Goal: Task Accomplishment & Management: Manage account settings

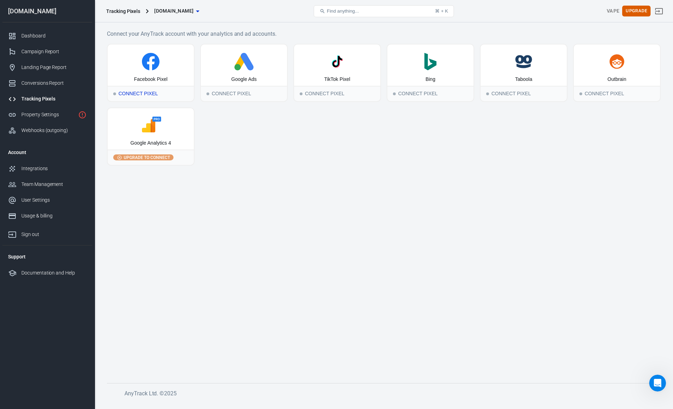
click at [146, 94] on div "Connect Pixel" at bounding box center [151, 93] width 86 height 15
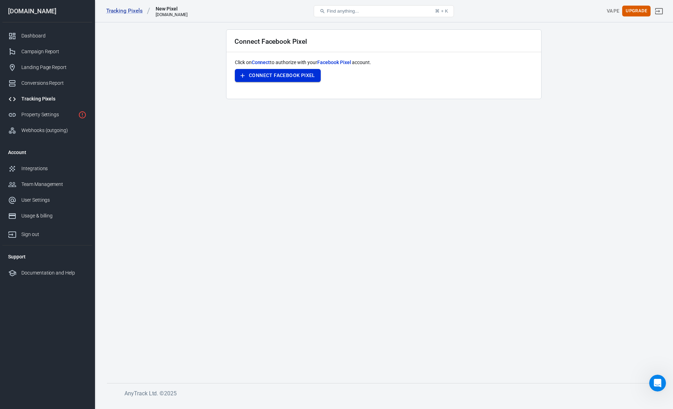
click at [268, 78] on button "Connect Facebook Pixel" at bounding box center [278, 75] width 86 height 13
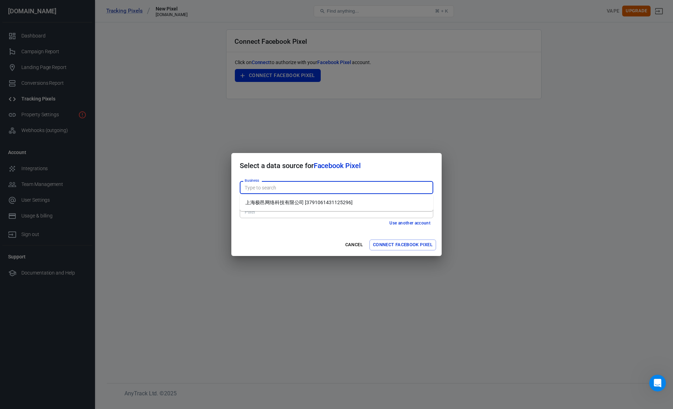
click at [321, 188] on input "Business" at bounding box center [336, 187] width 188 height 9
click at [309, 205] on li "上海极邑网络科技有限公司 [3791061431125296]" at bounding box center [336, 203] width 193 height 12
type input "上海极邑网络科技有限公司 [3791061431125296]"
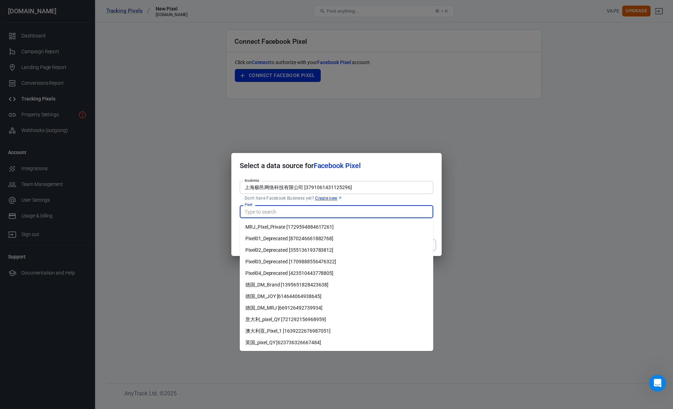
click at [300, 211] on input "Pixel" at bounding box center [336, 211] width 188 height 9
click at [298, 226] on li "MRJ_PIxel_Private [1729594884617261]" at bounding box center [336, 227] width 193 height 12
type input "MRJ_PIxel_Private [1729594884617261]"
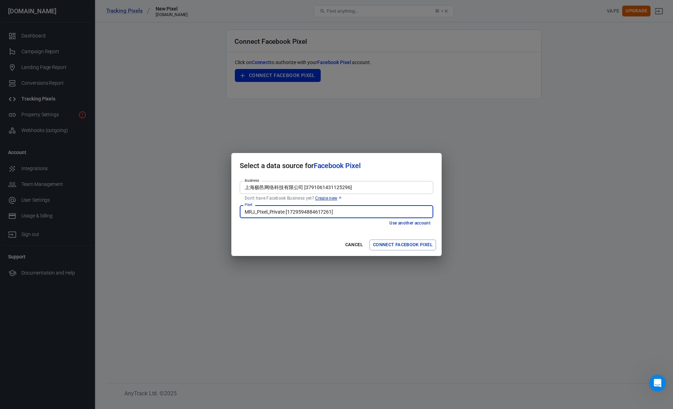
click at [390, 246] on button "Connect Facebook Pixel" at bounding box center [402, 245] width 67 height 11
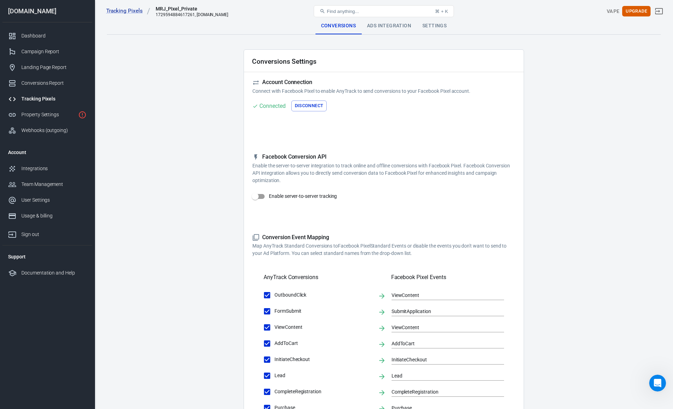
click at [262, 196] on input "Enable server-to-server tracking" at bounding box center [255, 196] width 40 height 13
checkbox input "false"
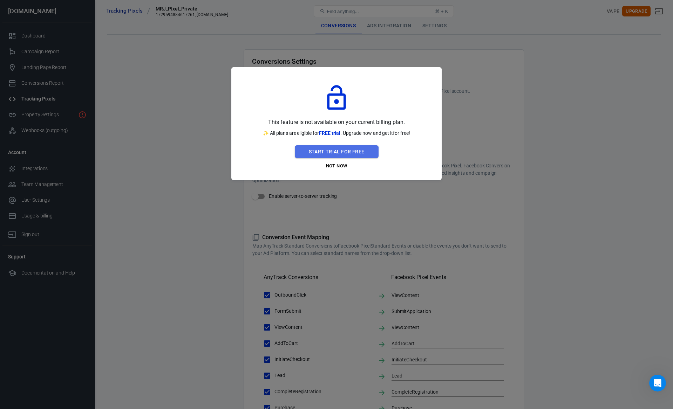
click at [342, 151] on button "Start Trial For Free" at bounding box center [337, 151] width 84 height 13
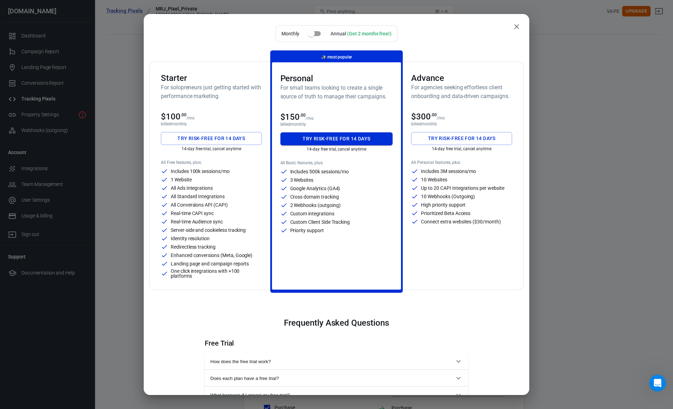
click at [346, 139] on button "Try risk-free for 14 days" at bounding box center [336, 138] width 112 height 13
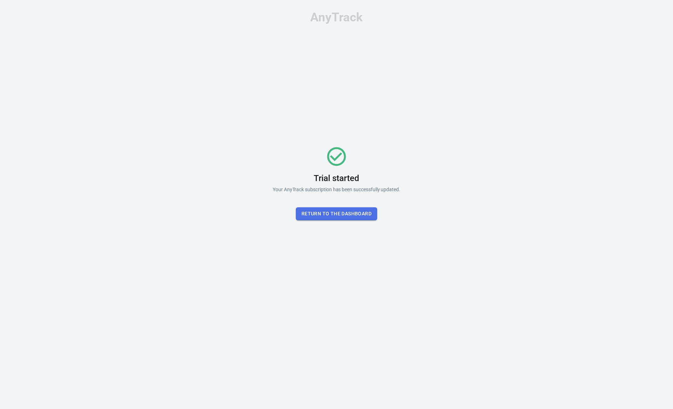
click at [343, 216] on button "Return To the dashboard" at bounding box center [336, 213] width 81 height 13
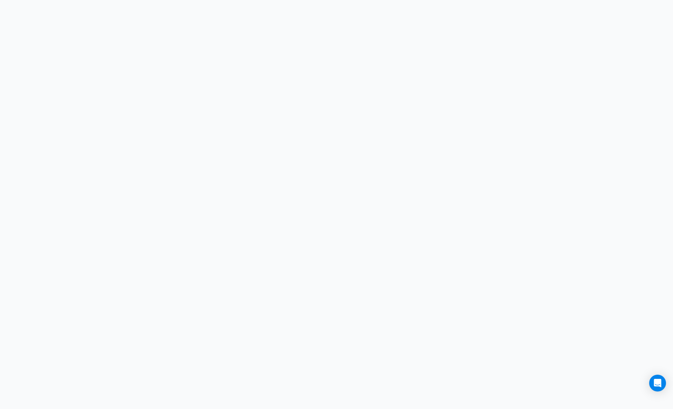
click at [235, 0] on html at bounding box center [336, 0] width 673 height 0
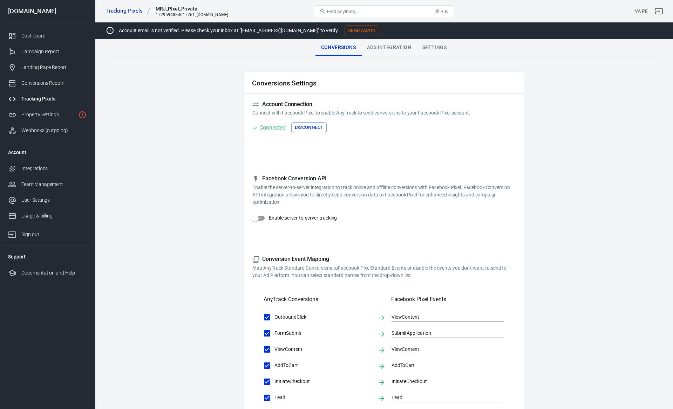
click at [261, 219] on input "Enable server-to-server tracking" at bounding box center [255, 218] width 40 height 13
checkbox input "true"
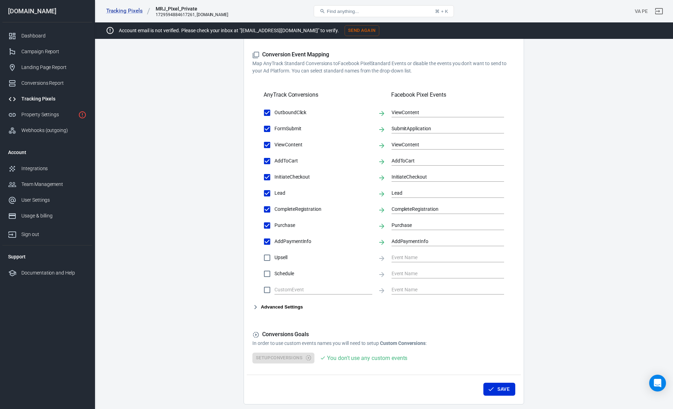
scroll to position [248, 0]
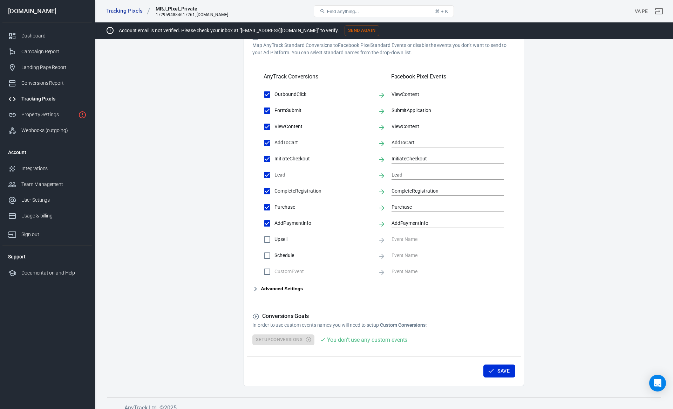
click at [254, 288] on icon "button" at bounding box center [255, 289] width 8 height 8
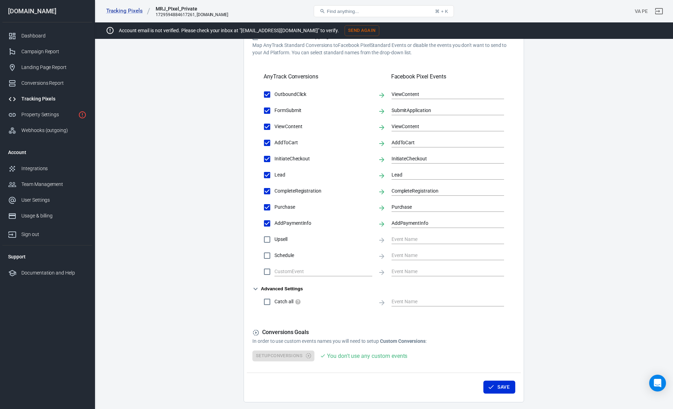
click at [254, 288] on icon "button" at bounding box center [255, 289] width 8 height 8
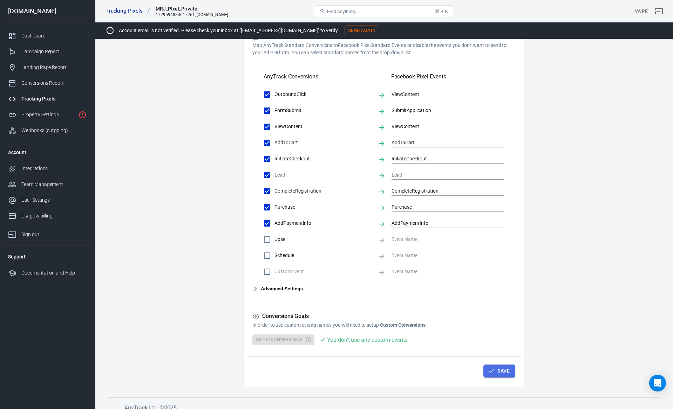
click at [498, 374] on button "Save" at bounding box center [499, 371] width 32 height 13
click at [344, 29] on button "Send Again" at bounding box center [361, 30] width 35 height 11
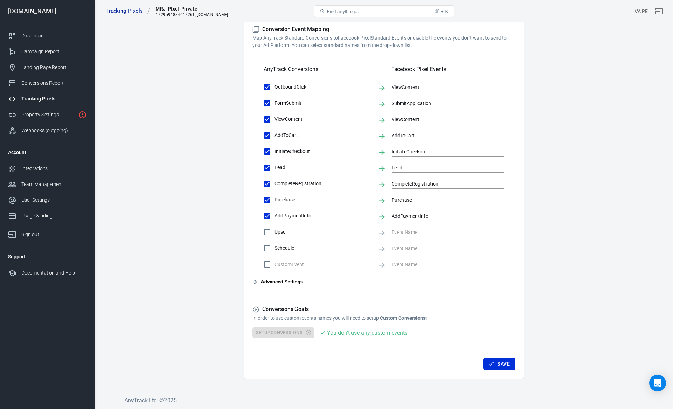
scroll to position [226, 0]
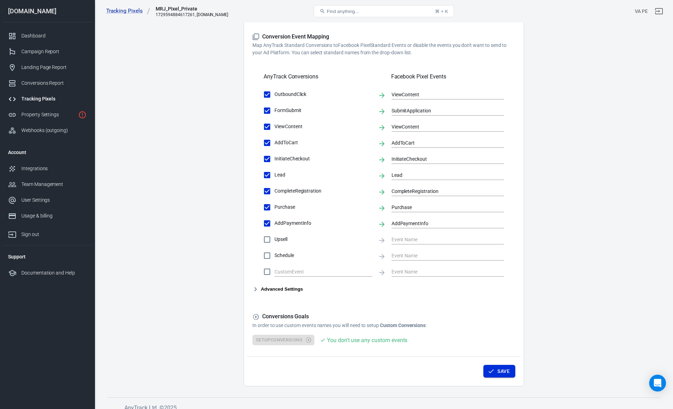
click at [498, 373] on button "Save" at bounding box center [499, 371] width 32 height 13
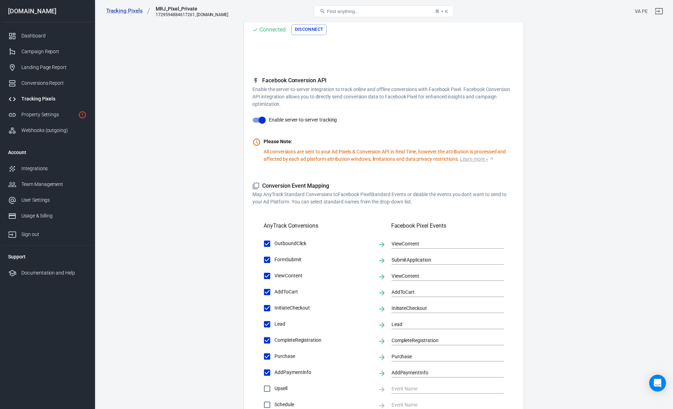
scroll to position [0, 0]
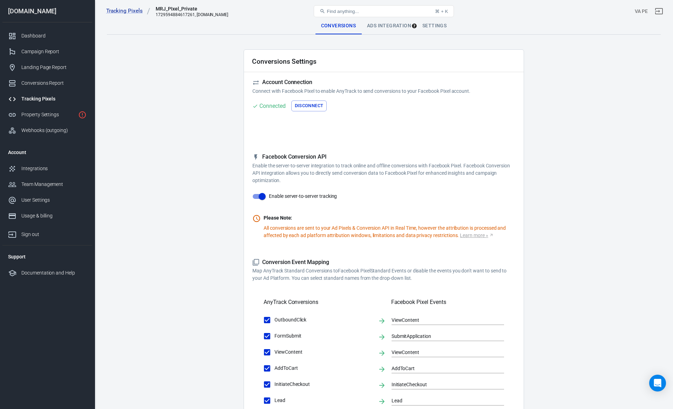
click at [381, 27] on div "Ads Integration" at bounding box center [388, 26] width 55 height 17
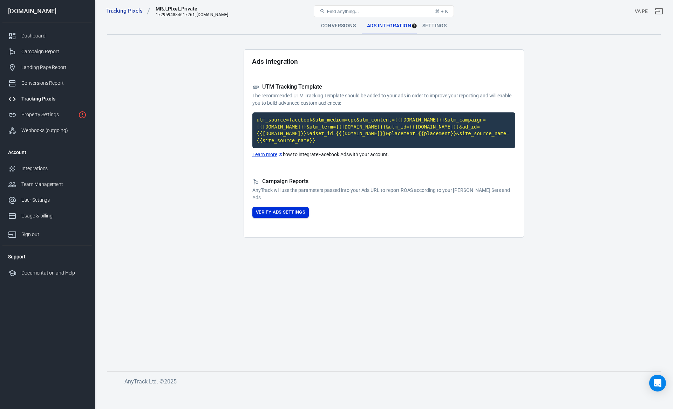
click at [291, 212] on button "Verify Ads Settings" at bounding box center [280, 212] width 56 height 11
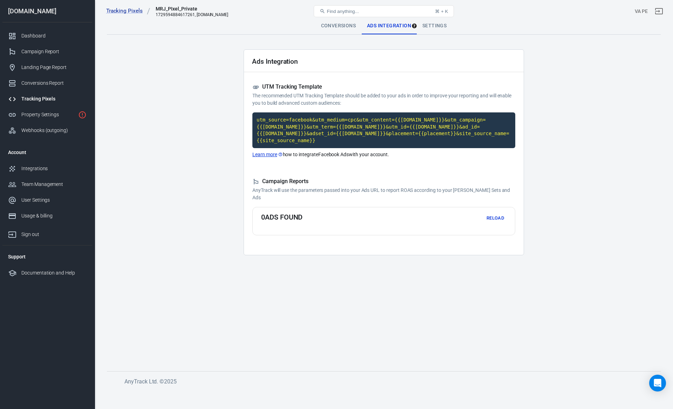
click at [431, 26] on div "Settings" at bounding box center [434, 26] width 35 height 17
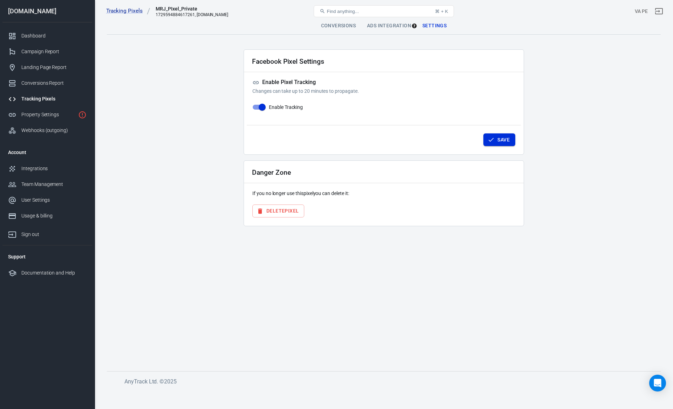
click at [490, 137] on icon "button" at bounding box center [490, 139] width 7 height 7
click at [386, 27] on div "Ads Integration" at bounding box center [388, 26] width 55 height 17
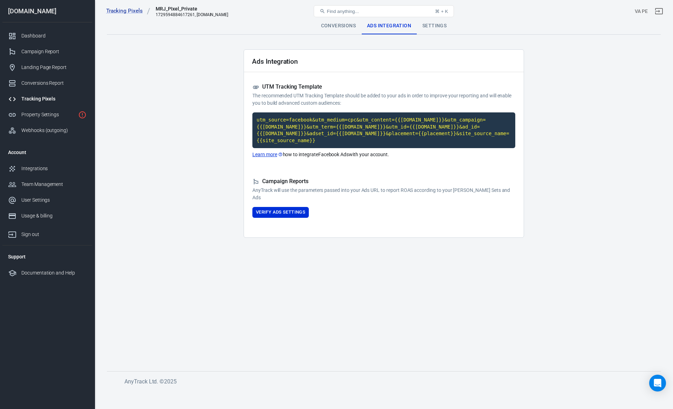
click at [342, 27] on div "Conversions" at bounding box center [338, 26] width 46 height 17
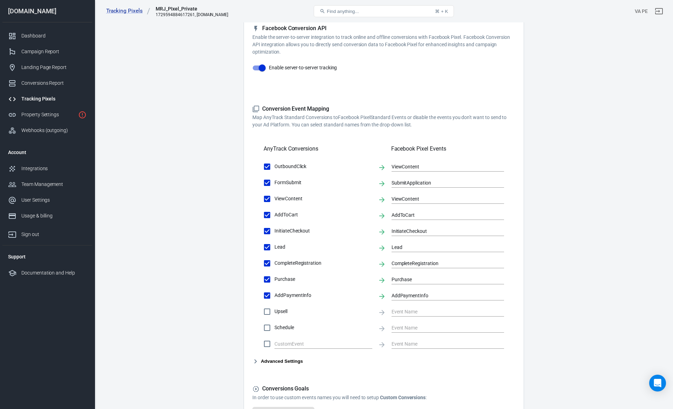
scroll to position [209, 0]
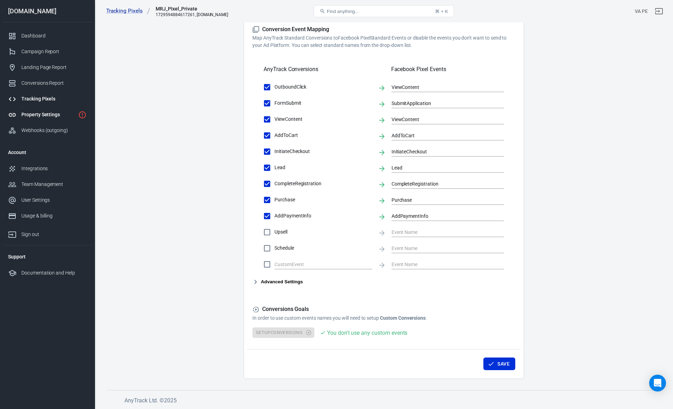
click at [49, 112] on div "Property Settings" at bounding box center [48, 114] width 54 height 7
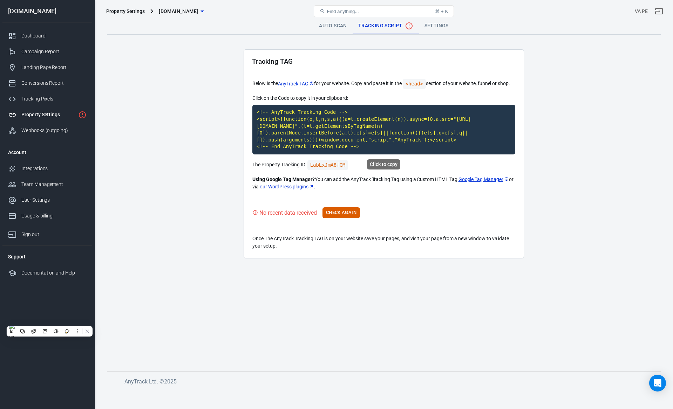
click at [307, 144] on code "<!-- AnyTrack Tracking Code --> <script>!function(e,t,n,s,a){(a=t.createElement…" at bounding box center [383, 130] width 263 height 50
click at [337, 132] on code "<!-- AnyTrack Tracking Code --> <script>!function(e,t,n,s,a){(a=t.createElement…" at bounding box center [383, 130] width 263 height 50
click at [429, 25] on link "Settings" at bounding box center [436, 26] width 35 height 17
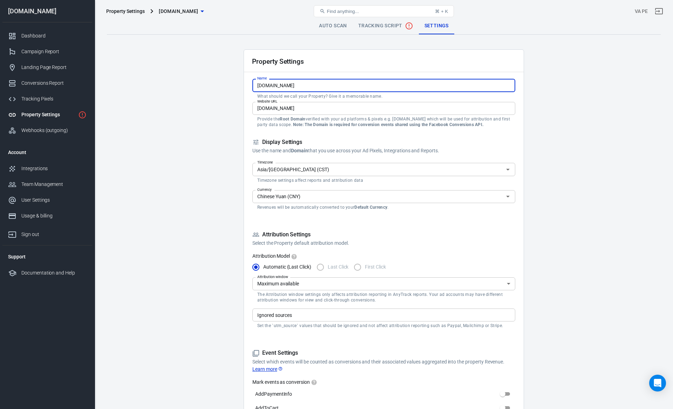
click at [295, 86] on input "tuume.com" at bounding box center [383, 85] width 263 height 13
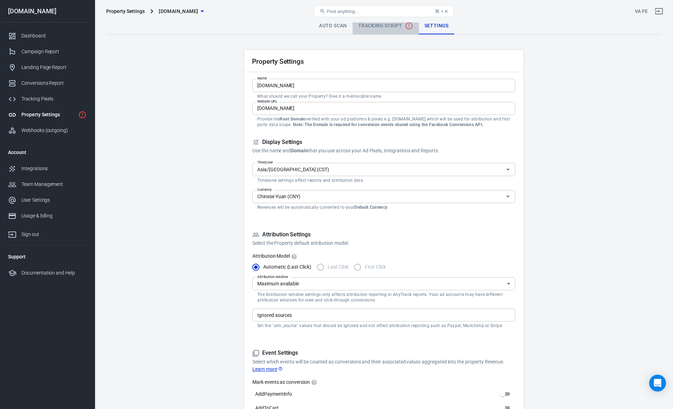
click at [385, 27] on span "Tracking Script" at bounding box center [385, 26] width 55 height 8
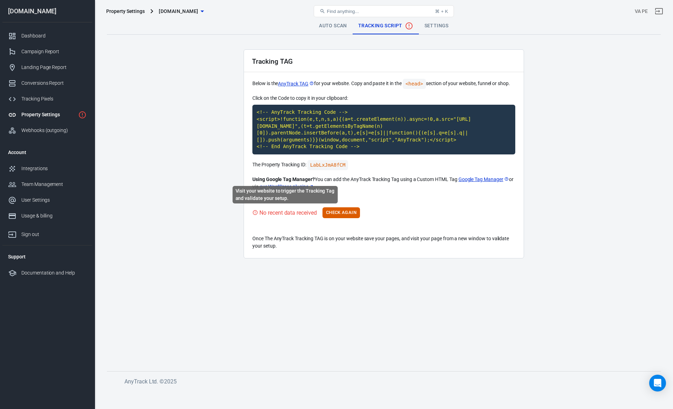
click at [286, 216] on div "No recent data received" at bounding box center [287, 212] width 57 height 9
click at [328, 34] on div "Auto Scan Tracking Script Settings" at bounding box center [383, 26] width 553 height 17
click at [330, 29] on link "Auto Scan" at bounding box center [332, 26] width 39 height 17
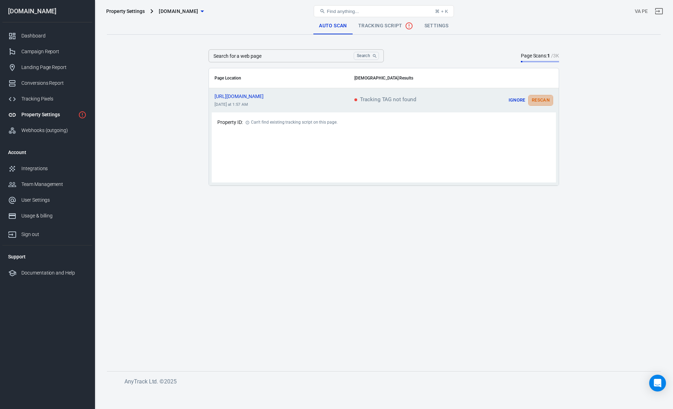
click at [542, 103] on button "Rescan" at bounding box center [540, 100] width 25 height 11
click at [280, 55] on input "Search for a web page" at bounding box center [279, 55] width 142 height 13
paste input "https://tk.tuume.com/click.php?key=37xie3cu2sb4musqy1qu&pid=a360dc1965918af93e7…"
type input "https://tk.tuume.com/click.php?key=37xie3cu2sb4musqy1qu&pid=a360dc1965918af93e7…"
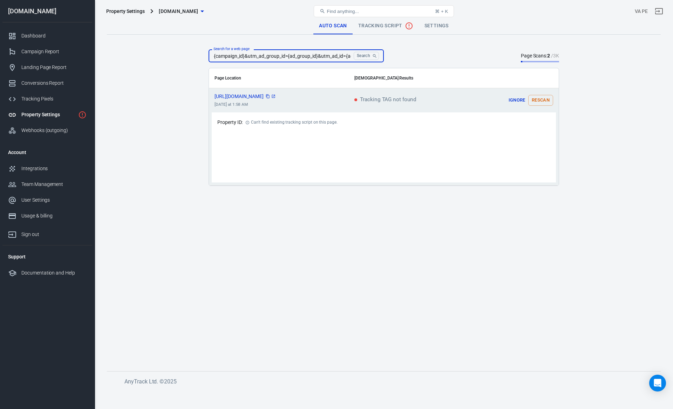
click at [275, 97] on icon "scrollable content" at bounding box center [273, 96] width 3 height 3
click at [372, 102] on span "Tracking TAG not found" at bounding box center [385, 100] width 62 height 6
drag, startPoint x: 360, startPoint y: 102, endPoint x: 403, endPoint y: 99, distance: 42.8
click at [403, 99] on span "Tracking TAG not found" at bounding box center [385, 100] width 62 height 6
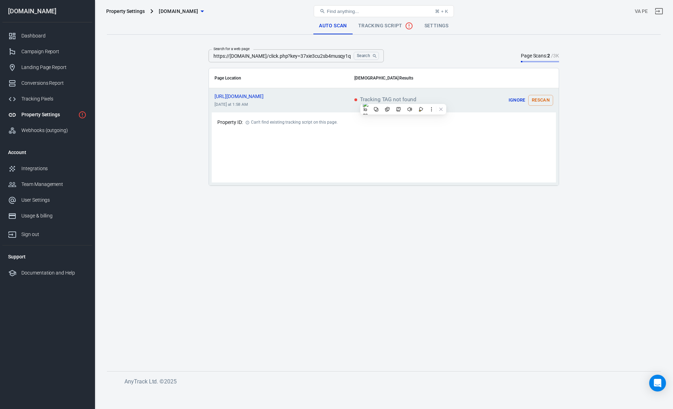
click at [326, 124] on div "Can't find existing tracking script on this page." at bounding box center [294, 122] width 87 height 9
drag, startPoint x: 344, startPoint y: 122, endPoint x: 242, endPoint y: 122, distance: 101.9
click at [242, 122] on div "Property ID: Can't find existing tracking script on this page." at bounding box center [383, 122] width 333 height 9
click at [247, 122] on icon "scrollable content" at bounding box center [247, 123] width 4 height 4
click at [389, 112] on td "Tracking TAG not found" at bounding box center [410, 100] width 122 height 25
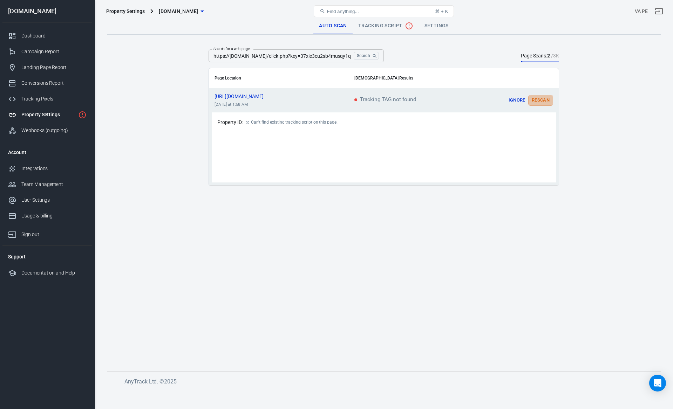
click at [542, 101] on button "Rescan" at bounding box center [540, 100] width 25 height 11
drag, startPoint x: 313, startPoint y: 56, endPoint x: 400, endPoint y: 55, distance: 87.2
click at [400, 55] on div "Search for a web page https://tk.tuume.com/click.php?key=37xie3cu2sb4musqy1qu&p…" at bounding box center [383, 55] width 350 height 13
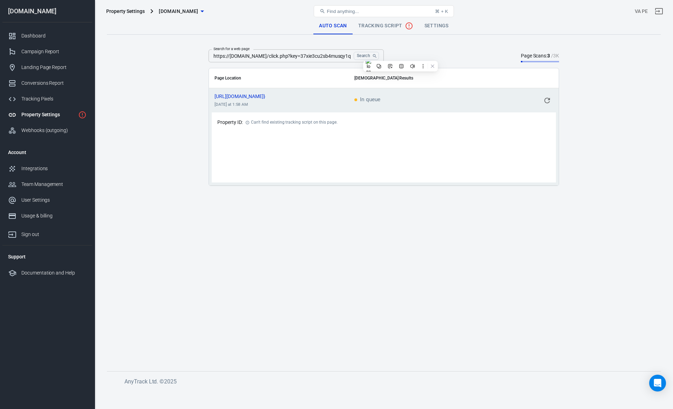
click at [432, 52] on div "Search for a web page https://tk.tuume.com/click.php?key=37xie3cu2sb4musqy1qu&p…" at bounding box center [383, 55] width 350 height 13
click at [361, 102] on span "In queue" at bounding box center [367, 100] width 26 height 6
drag, startPoint x: 327, startPoint y: 56, endPoint x: 421, endPoint y: 58, distance: 93.9
click at [421, 58] on div "Search for a web page https://tk.tuume.com/click.php?key=37xie3cu2sb4musqy1qu&p…" at bounding box center [383, 55] width 350 height 13
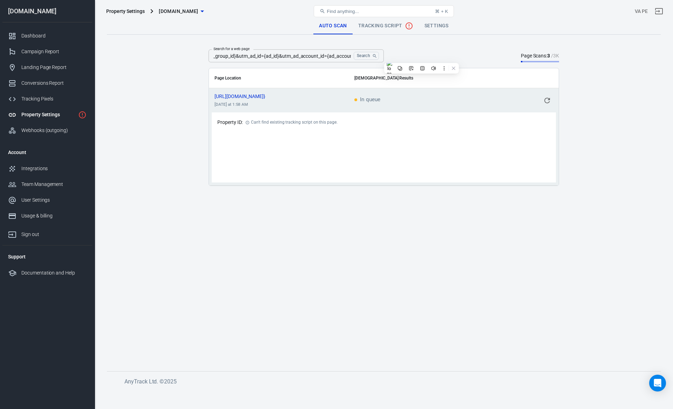
scroll to position [0, 0]
click at [421, 58] on div "Search for a web page https://tk.tuume.com/click.php?key=37xie3cu2sb4musqy1qu&p…" at bounding box center [383, 55] width 350 height 13
click at [549, 102] on icon "scrollable content" at bounding box center [547, 101] width 6 height 6
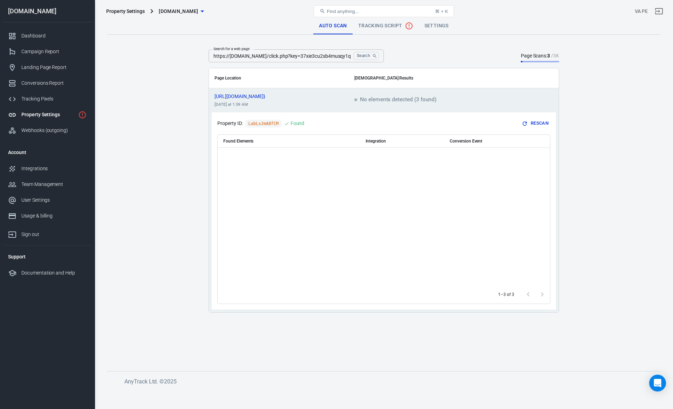
click at [397, 99] on span "No elements detected (3 found)" at bounding box center [395, 100] width 82 height 6
click at [386, 148] on div "Found Elements Integration Conversion Event" at bounding box center [384, 210] width 332 height 151
drag, startPoint x: 362, startPoint y: 99, endPoint x: 435, endPoint y: 102, distance: 73.6
click at [435, 102] on td "No elements detected (3 found)" at bounding box center [410, 100] width 122 height 25
click at [422, 62] on div "Search for a web page https://tk.tuume.com/click.php?key=37xie3cu2sb4musqy1qu&p…" at bounding box center [383, 55] width 350 height 13
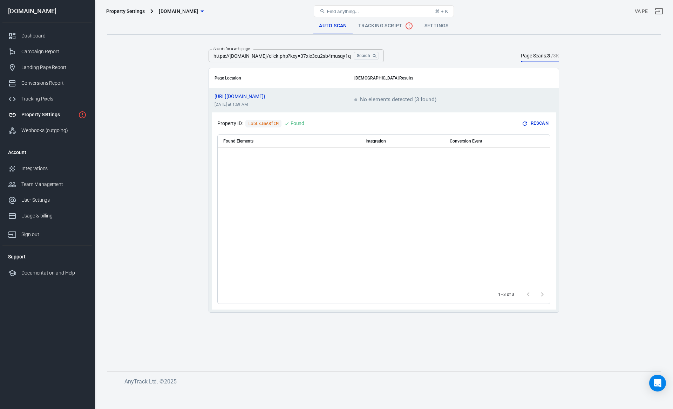
click at [335, 106] on td "https://tk.tuume.com/click...d_account_id} today at 1:59 AM" at bounding box center [279, 100] width 140 height 25
click at [372, 27] on span "Tracking Script" at bounding box center [385, 26] width 55 height 8
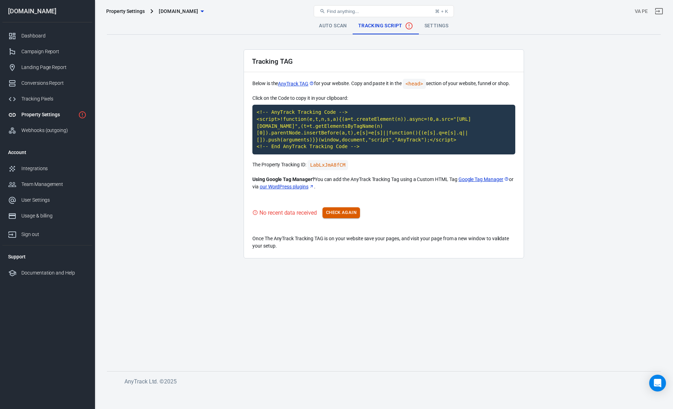
click at [338, 212] on button "Check Again" at bounding box center [340, 212] width 37 height 11
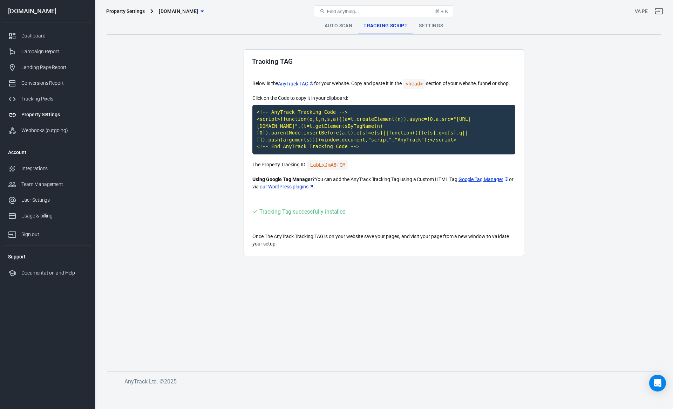
click at [374, 218] on div "Tracking TAG Below is the AnyTrack TAG for your website. Copy and paste it in t…" at bounding box center [383, 152] width 280 height 207
click at [328, 25] on link "Auto Scan" at bounding box center [338, 26] width 39 height 17
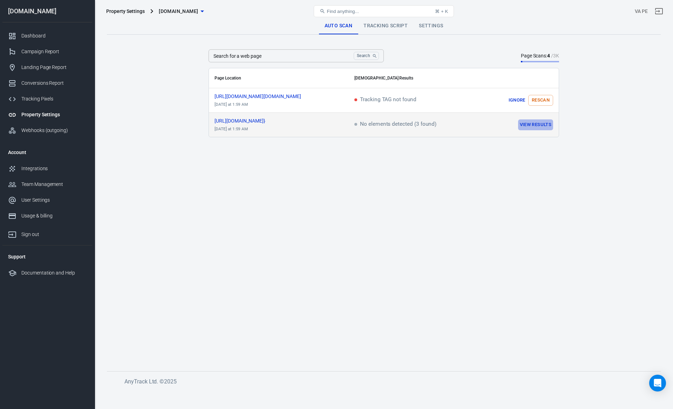
click at [526, 125] on button "View Results" at bounding box center [535, 124] width 35 height 11
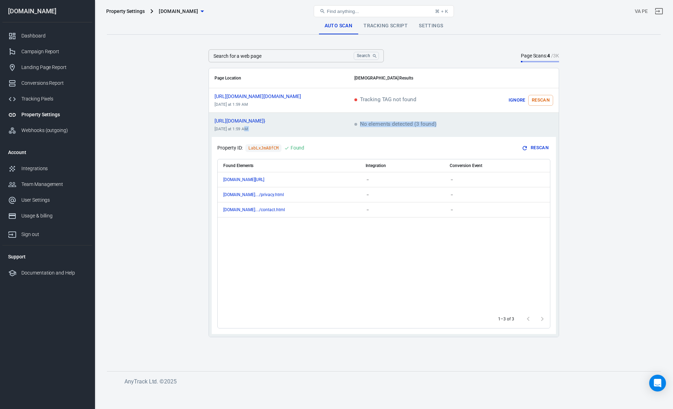
drag, startPoint x: 443, startPoint y: 127, endPoint x: 347, endPoint y: 127, distance: 96.3
click at [347, 127] on tr "https://tk.tuume.com/click...d_account_id} today at 1:59 AM No elements detecte…" at bounding box center [384, 125] width 350 height 25
click at [376, 239] on div "Found Elements Integration Conversion Event tk.tuume.com/click.php － － www.seek…" at bounding box center [384, 234] width 332 height 151
drag, startPoint x: 362, startPoint y: 125, endPoint x: 411, endPoint y: 125, distance: 49.7
click at [391, 125] on span "No elements detected (3 found)" at bounding box center [395, 125] width 82 height 6
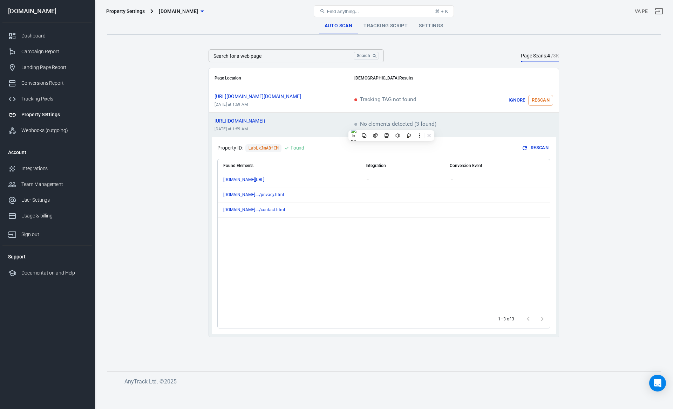
click at [439, 121] on td "No elements detected (3 found)" at bounding box center [410, 125] width 122 height 25
drag, startPoint x: 442, startPoint y: 124, endPoint x: 364, endPoint y: 124, distance: 77.4
click at [364, 124] on td "No elements detected (3 found)" at bounding box center [410, 125] width 122 height 25
click at [338, 241] on div "Found Elements Integration Conversion Event tk.tuume.com/click.php － － www.seek…" at bounding box center [384, 234] width 332 height 151
click at [380, 26] on link "Tracking Script" at bounding box center [385, 26] width 55 height 17
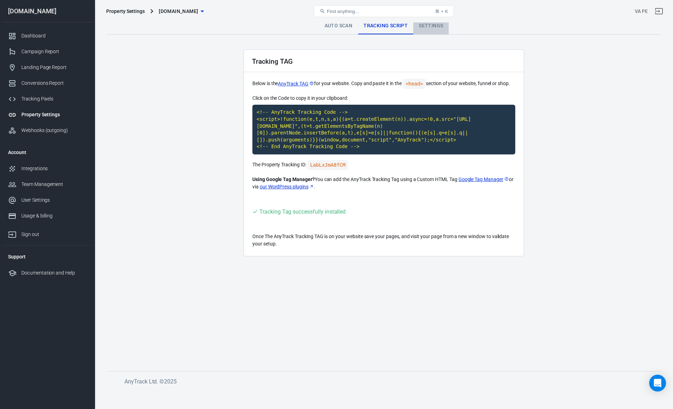
click at [436, 28] on link "Settings" at bounding box center [430, 26] width 35 height 17
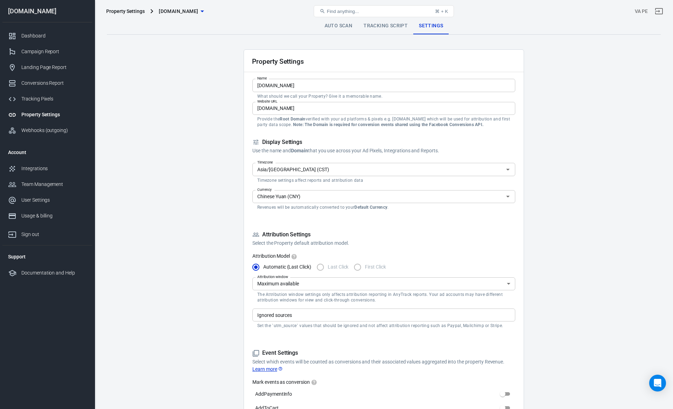
click at [335, 19] on div "Find anything... ⌘ + K" at bounding box center [383, 11] width 185 height 17
click at [334, 24] on link "Auto Scan" at bounding box center [338, 26] width 39 height 17
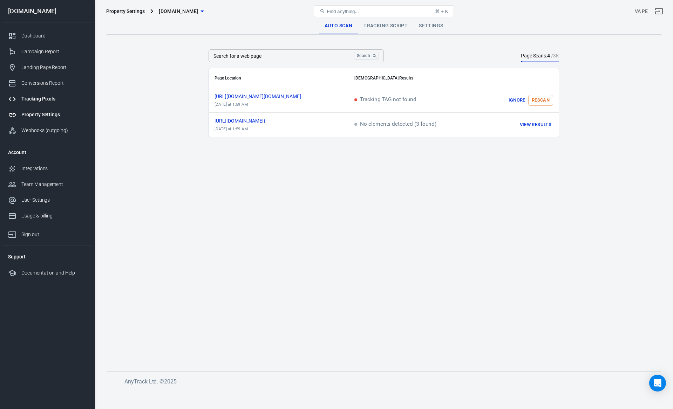
click at [36, 102] on div "Tracking Pixels" at bounding box center [53, 98] width 65 height 7
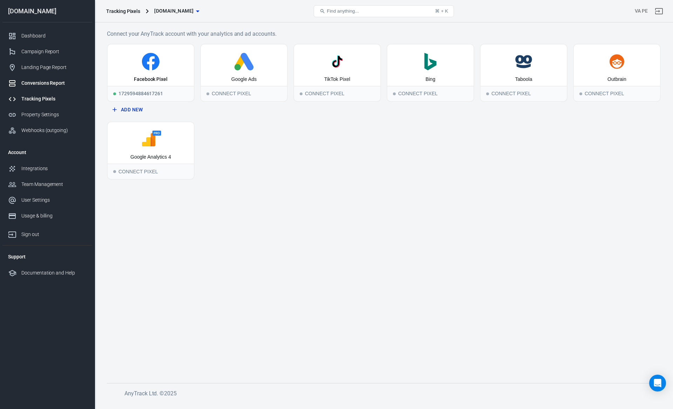
click at [42, 83] on div "Conversions Report" at bounding box center [53, 83] width 65 height 7
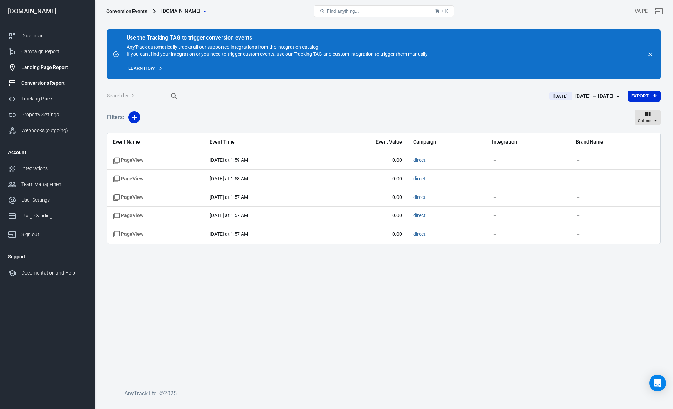
click at [42, 69] on div "Landing Page Report" at bounding box center [53, 67] width 65 height 7
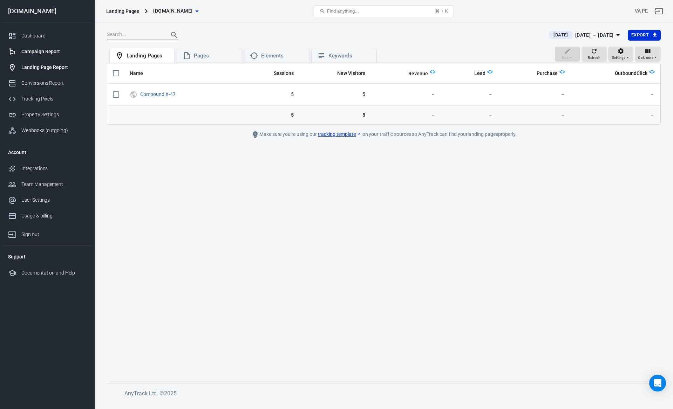
click at [35, 49] on div "Campaign Report" at bounding box center [53, 51] width 65 height 7
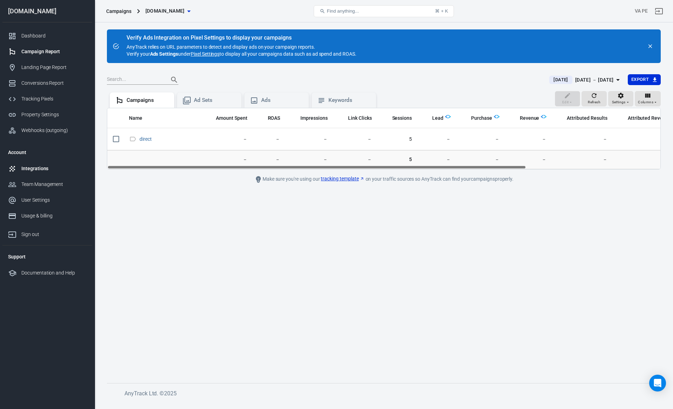
click at [29, 169] on div "Integrations" at bounding box center [53, 168] width 65 height 7
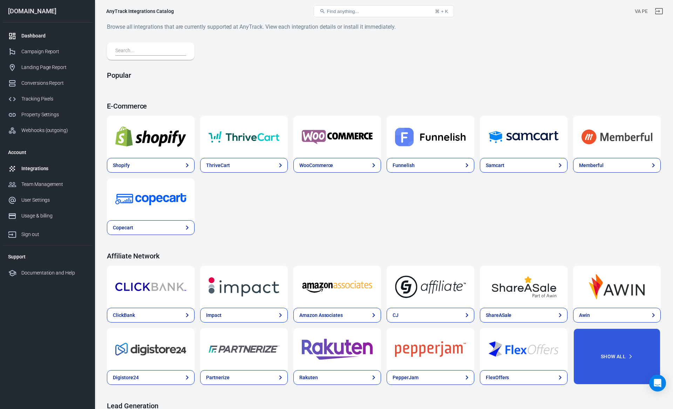
click at [36, 37] on div "Dashboard" at bounding box center [53, 35] width 65 height 7
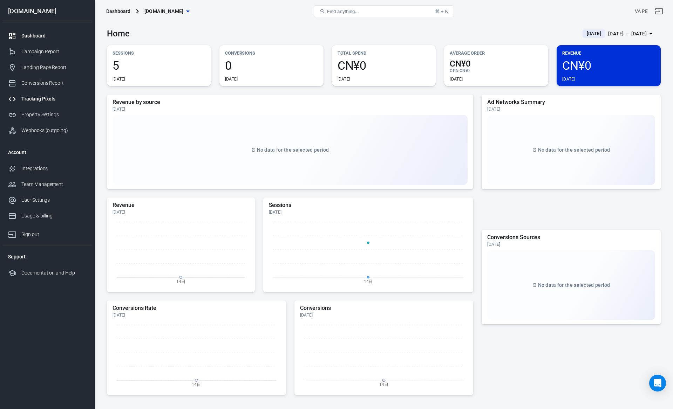
click at [39, 99] on div "Tracking Pixels" at bounding box center [53, 98] width 65 height 7
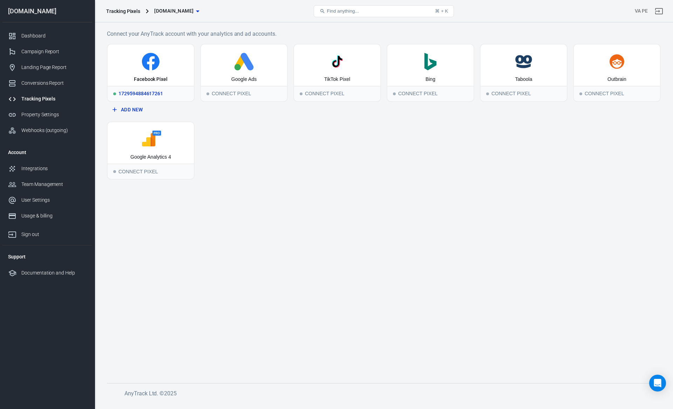
click at [152, 76] on div "Facebook Pixel" at bounding box center [151, 79] width 34 height 7
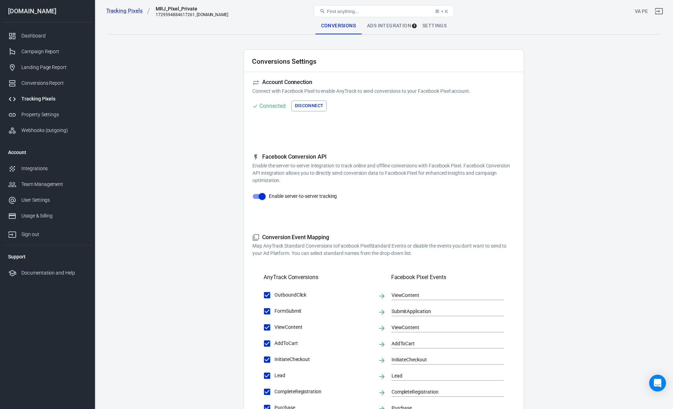
click at [437, 29] on div "Settings" at bounding box center [434, 26] width 35 height 17
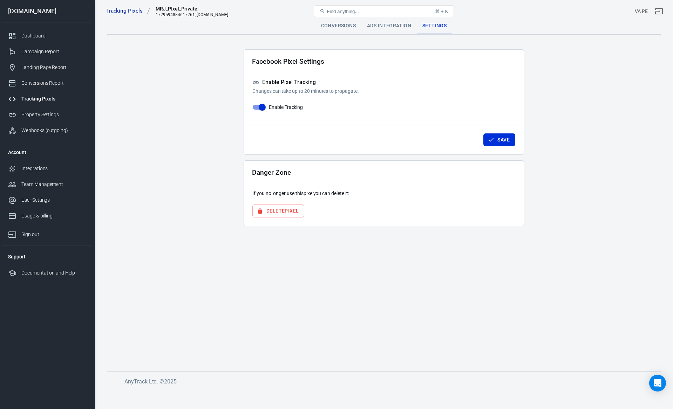
click at [332, 27] on div "Conversions" at bounding box center [338, 26] width 46 height 17
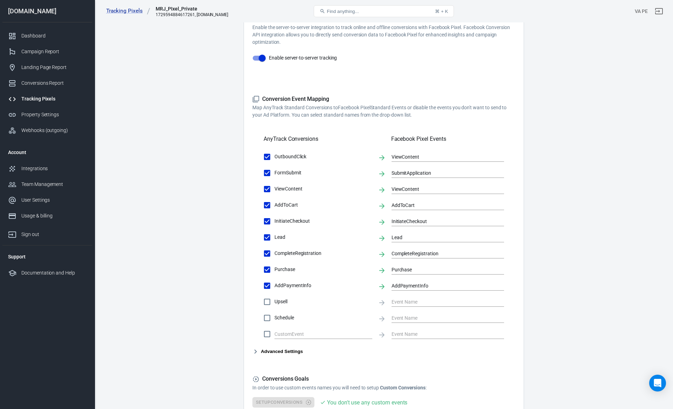
scroll to position [162, 0]
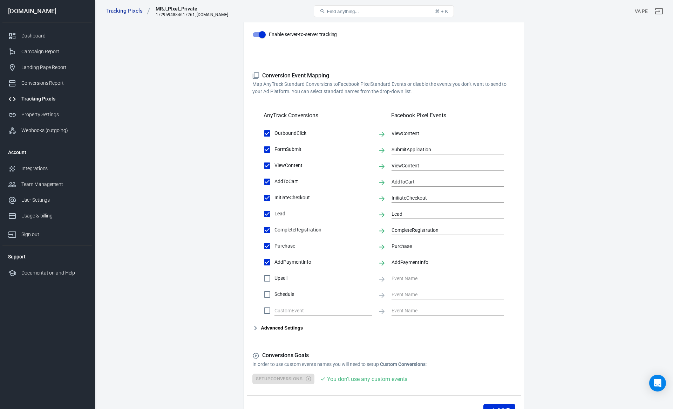
click at [260, 330] on button "Advanced Settings" at bounding box center [277, 328] width 50 height 8
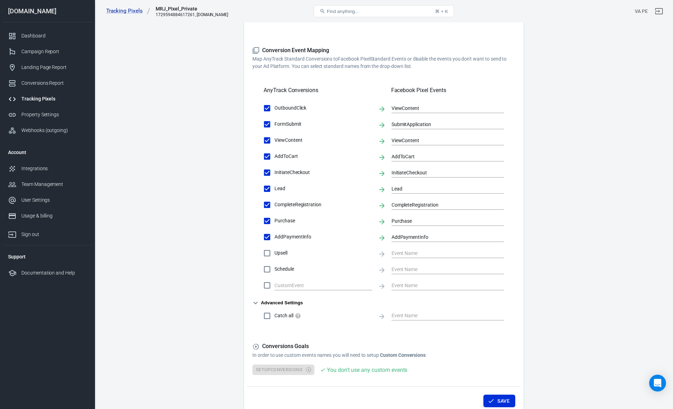
scroll to position [192, 0]
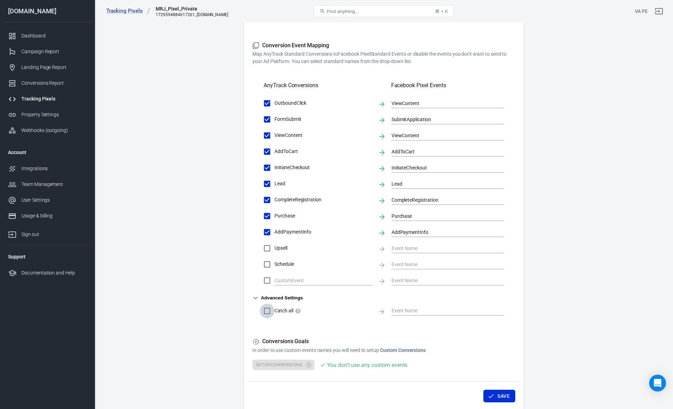
click at [267, 313] on input "Catch all" at bounding box center [267, 311] width 15 height 15
checkbox input "false"
click at [234, 231] on main "Conversions Ads Integration Settings Conversions Settings Account Connection Co…" at bounding box center [383, 119] width 553 height 586
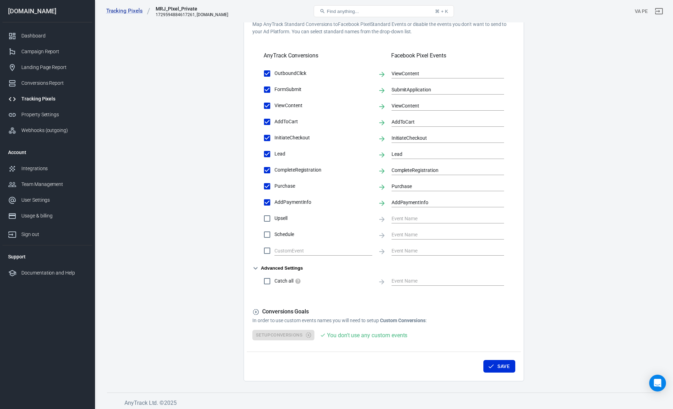
scroll to position [225, 0]
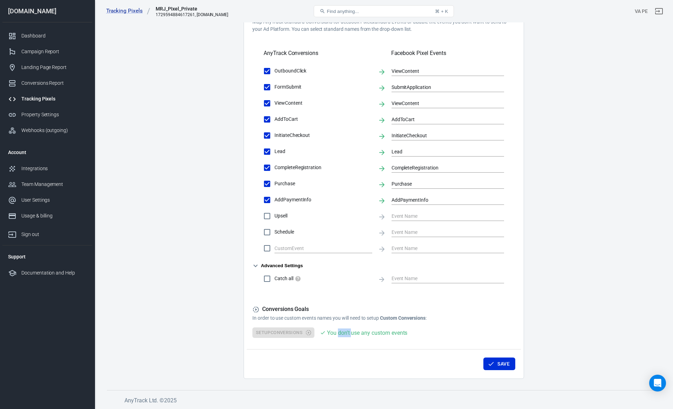
drag, startPoint x: 339, startPoint y: 334, endPoint x: 407, endPoint y: 334, distance: 68.7
click at [371, 334] on div "You don't use any custom events" at bounding box center [367, 333] width 80 height 9
click at [406, 314] on div "Conversions Goals In order to use custom events names you will need to setup Cu…" at bounding box center [383, 314] width 263 height 16
click at [310, 335] on div "Setup Conversions You don't use any custom events" at bounding box center [383, 333] width 263 height 11
click at [301, 333] on div "Setup Conversions You don't use any custom events" at bounding box center [383, 333] width 263 height 11
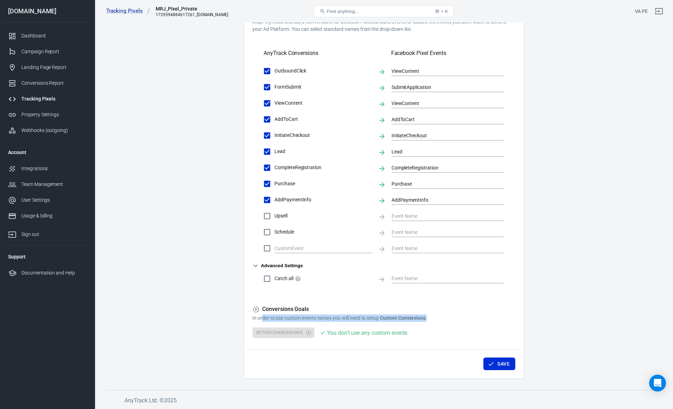
drag, startPoint x: 261, startPoint y: 321, endPoint x: 440, endPoint y: 321, distance: 178.7
click at [440, 321] on p "In order to use custom events names you will need to setup Custom Conversions :" at bounding box center [383, 318] width 263 height 7
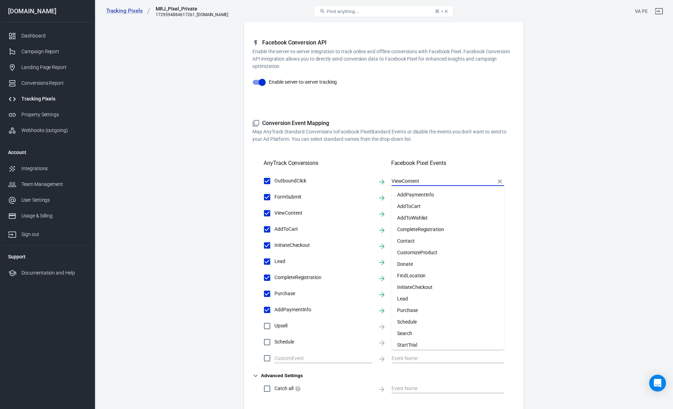
scroll to position [36, 0]
drag, startPoint x: 425, startPoint y: 181, endPoint x: 392, endPoint y: 180, distance: 32.6
click at [392, 180] on input "ViewContent" at bounding box center [442, 181] width 102 height 9
click at [417, 218] on li "AddToWishlist" at bounding box center [447, 218] width 112 height 12
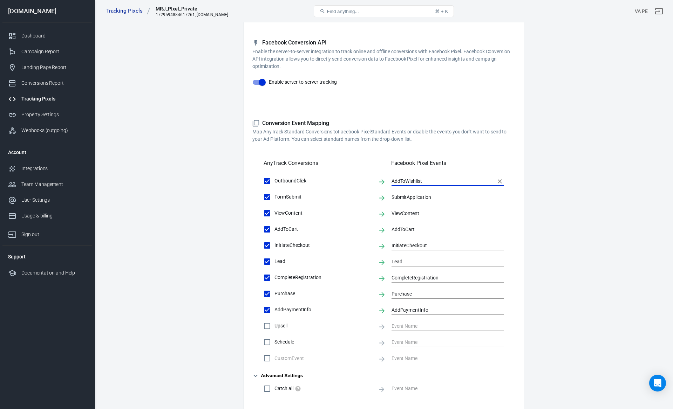
click at [422, 185] on input "AddToWishlist" at bounding box center [442, 181] width 102 height 9
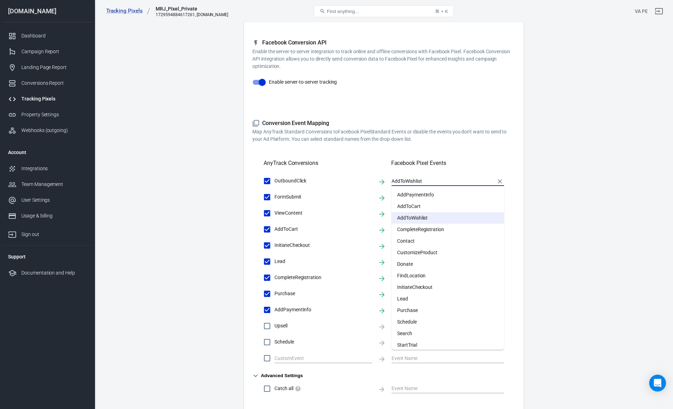
click at [427, 205] on li "AddToCart" at bounding box center [447, 207] width 112 height 12
type input "AddToCart"
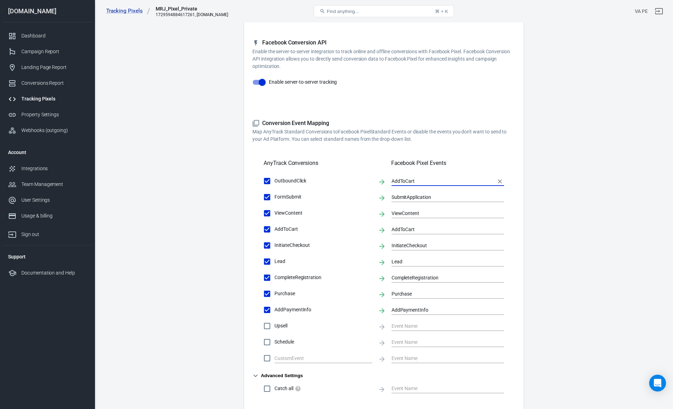
click at [267, 228] on input "AddToCart" at bounding box center [267, 229] width 15 height 15
checkbox input "false"
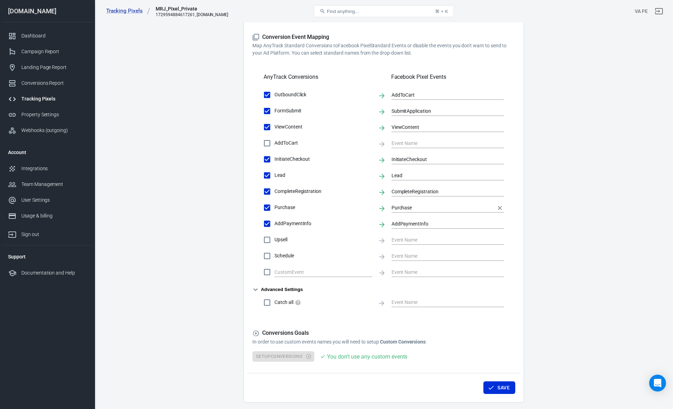
scroll to position [209, 0]
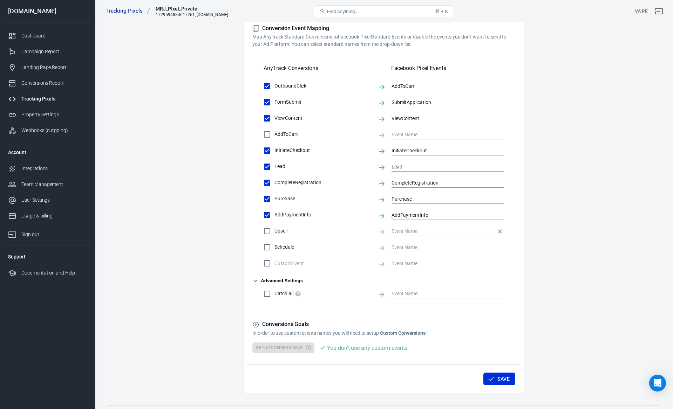
click at [402, 233] on input "text" at bounding box center [442, 231] width 102 height 9
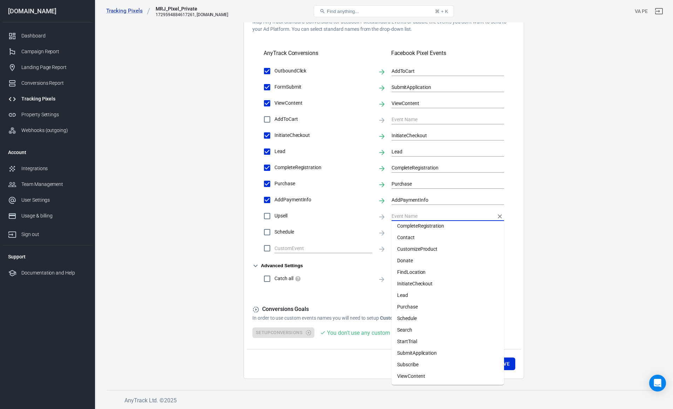
scroll to position [225, 0]
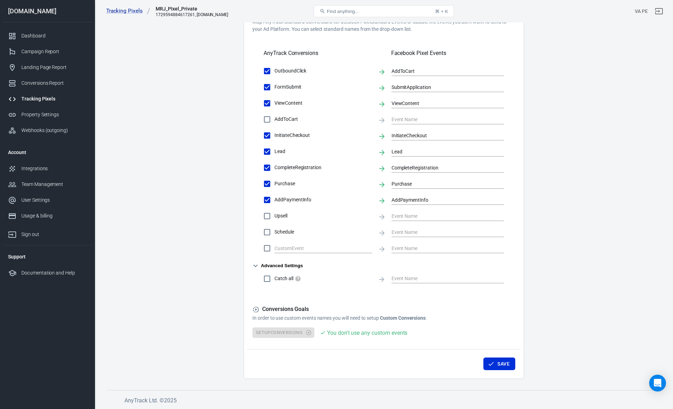
click at [337, 278] on span "Catch all" at bounding box center [323, 278] width 98 height 7
click at [274, 278] on input "Catch all" at bounding box center [267, 278] width 15 height 15
click at [266, 281] on input "Catch all" at bounding box center [267, 278] width 15 height 15
checkbox input "false"
click at [487, 364] on icon "button" at bounding box center [490, 363] width 7 height 7
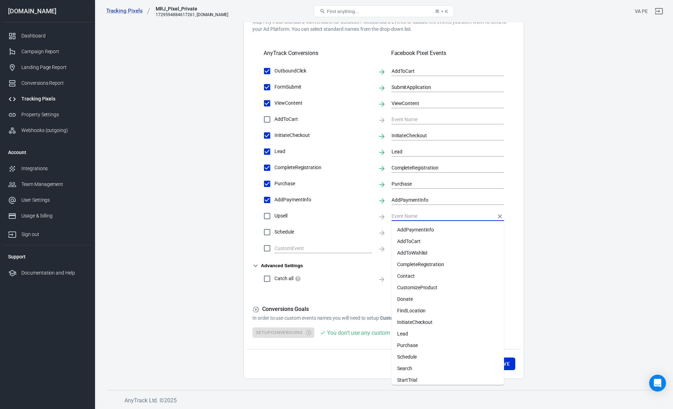
click at [406, 219] on input "text" at bounding box center [442, 216] width 102 height 9
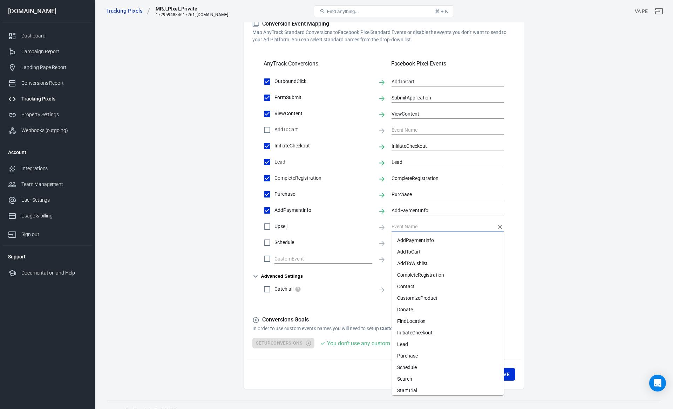
scroll to position [213, 0]
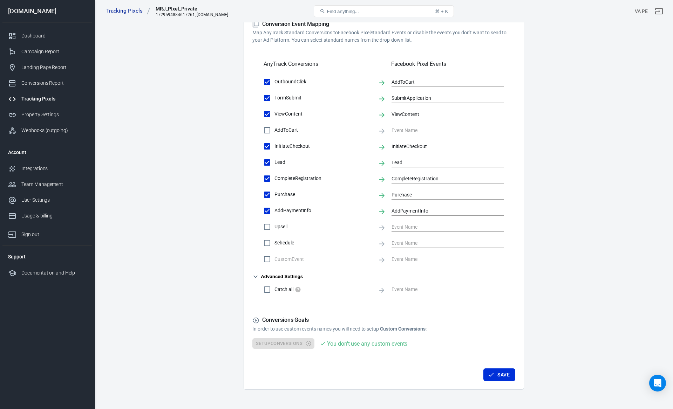
click at [250, 139] on div "Conversions Settings Account Connection Connect with Facebook Pixel to enable A…" at bounding box center [383, 113] width 280 height 554
click at [255, 273] on icon "button" at bounding box center [255, 277] width 8 height 8
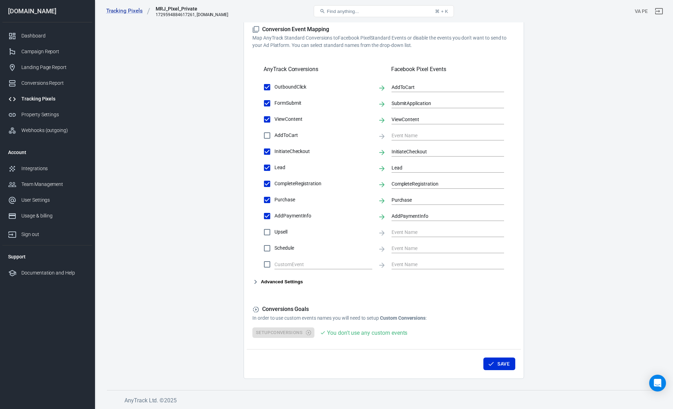
click at [255, 282] on icon "button" at bounding box center [255, 282] width 8 height 8
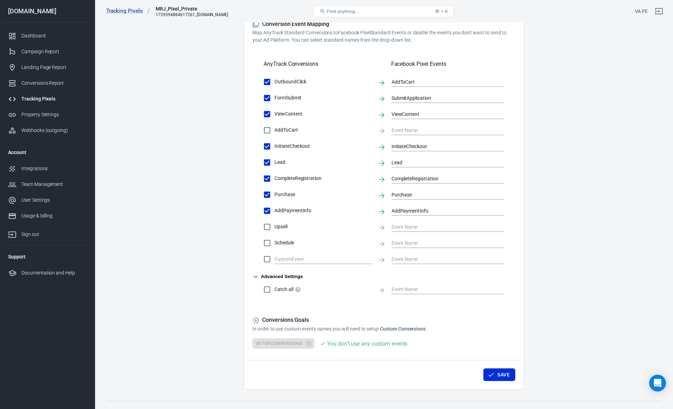
scroll to position [225, 0]
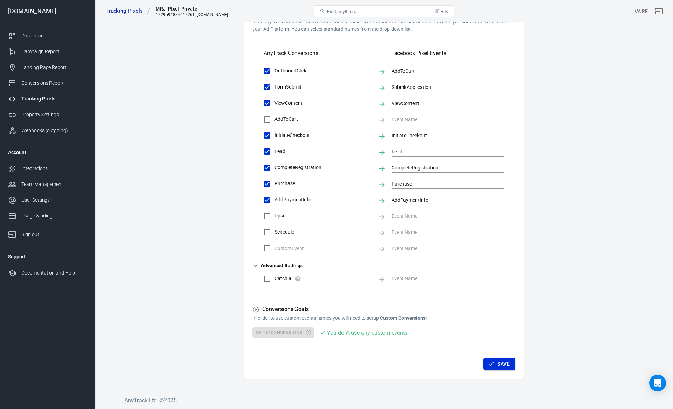
click at [500, 366] on button "Save" at bounding box center [499, 364] width 32 height 13
